Goal: Navigation & Orientation: Go to known website

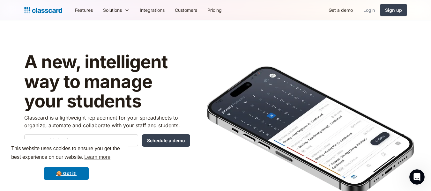
click at [366, 6] on link "Login" at bounding box center [369, 10] width 22 height 14
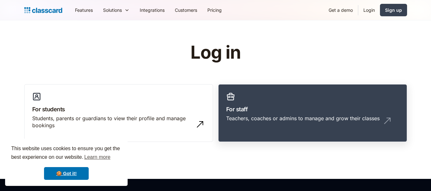
click at [258, 131] on link "For staff Teachers, coaches or admins to manage and grow their classes" at bounding box center [312, 113] width 189 height 58
